Goal: Task Accomplishment & Management: Use online tool/utility

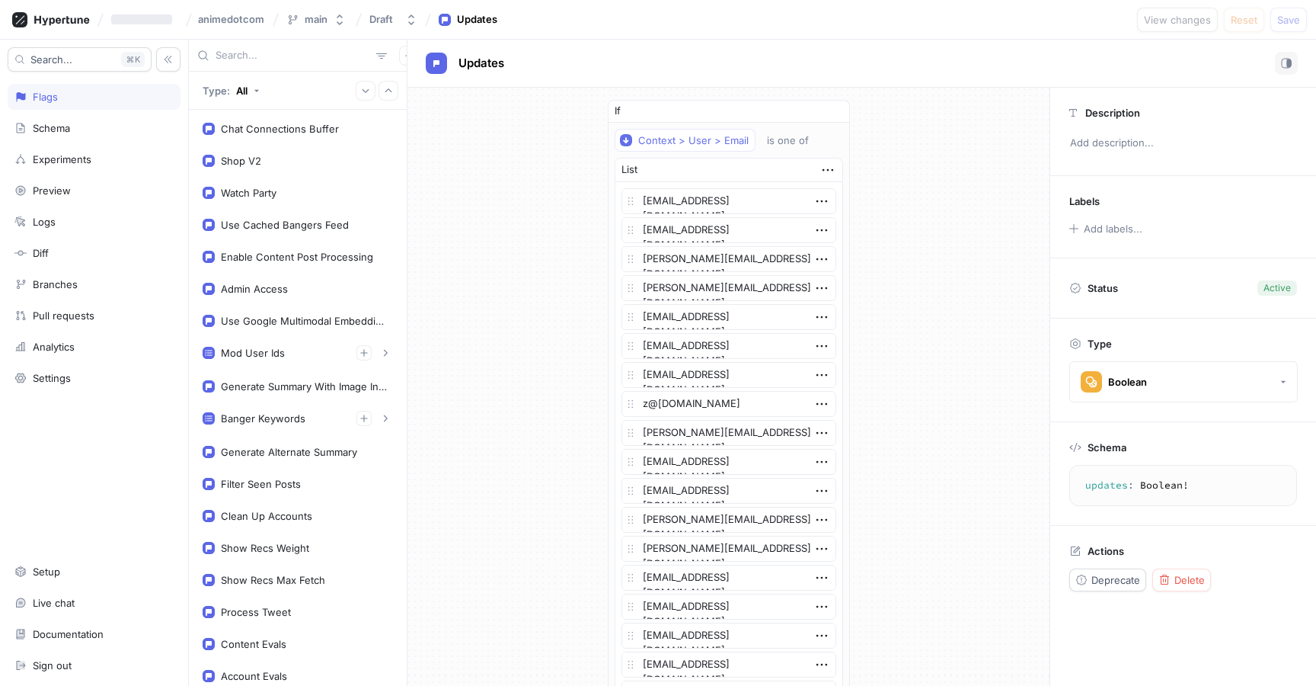
scroll to position [37, 0]
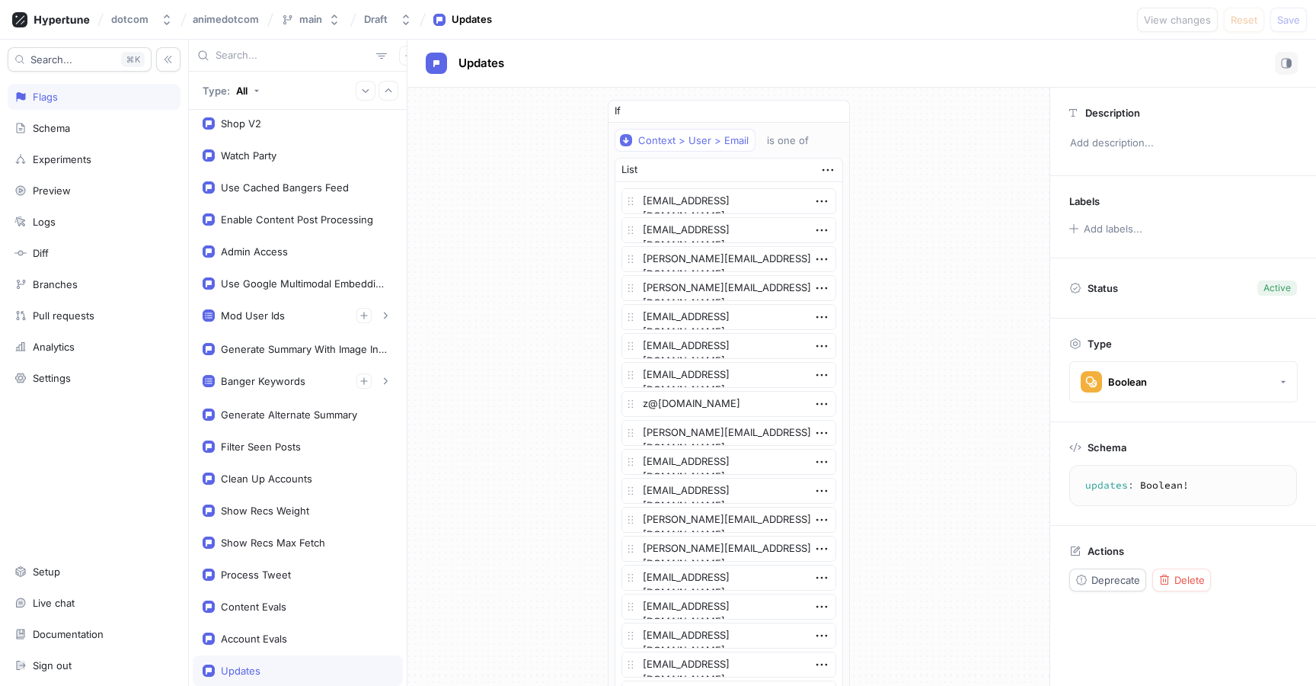
click at [612, 61] on div "Updates" at bounding box center [862, 63] width 872 height 23
click at [275, 158] on div "Watch Party" at bounding box center [249, 155] width 56 height 12
type textarea "x"
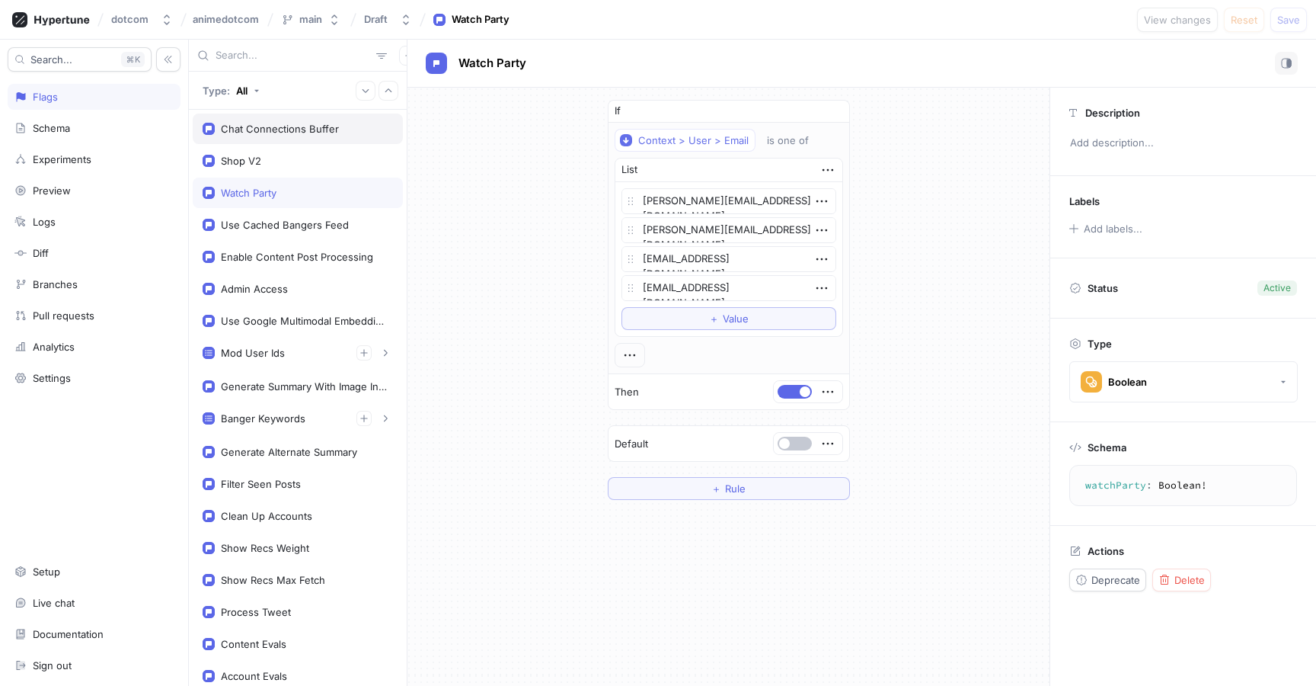
click at [317, 132] on div "Chat Connections Buffer" at bounding box center [280, 129] width 118 height 12
type textarea "chatConnectionsBuffer: Int!"
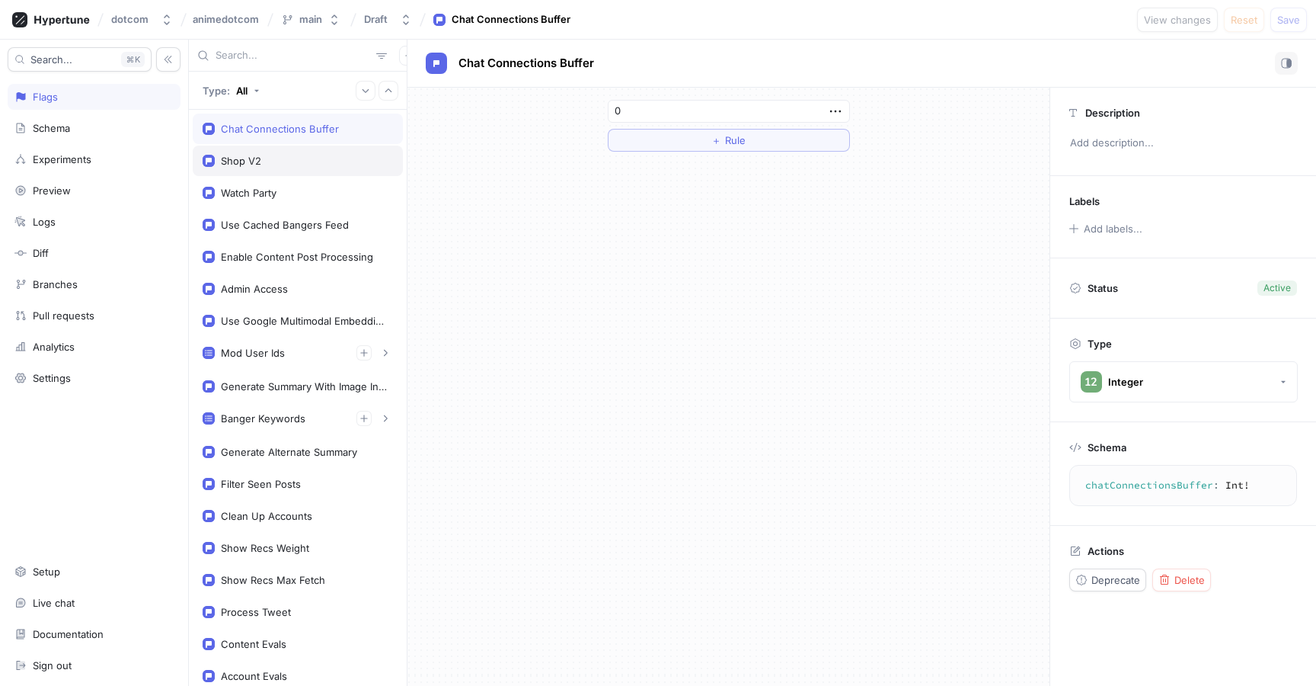
click at [321, 166] on div "Shop V2" at bounding box center [298, 161] width 190 height 12
type textarea "x"
type textarea "shopV2: Boolean!"
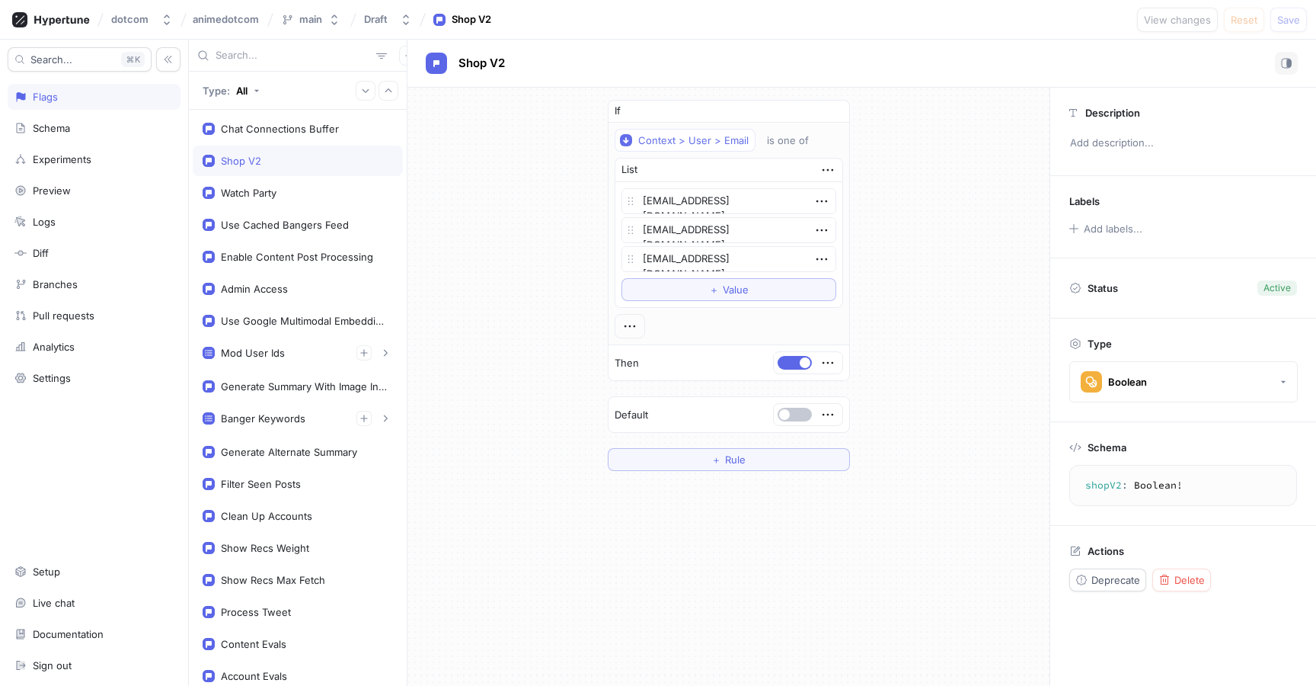
type textarea "x"
